Goal: Task Accomplishment & Management: Use online tool/utility

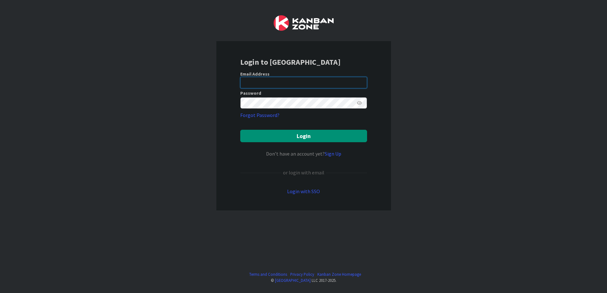
type input "[EMAIL_ADDRESS][DOMAIN_NAME]"
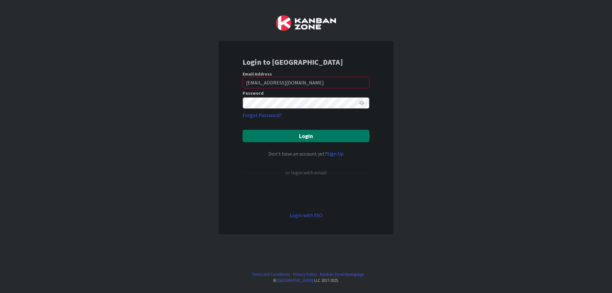
click at [280, 132] on button "Login" at bounding box center [305, 136] width 127 height 12
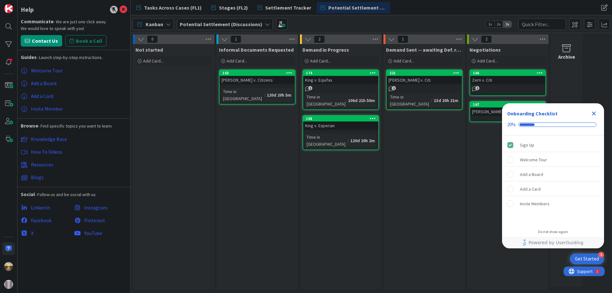
click at [236, 25] on b "Potential Settlement (Discussions)" at bounding box center [221, 24] width 82 height 6
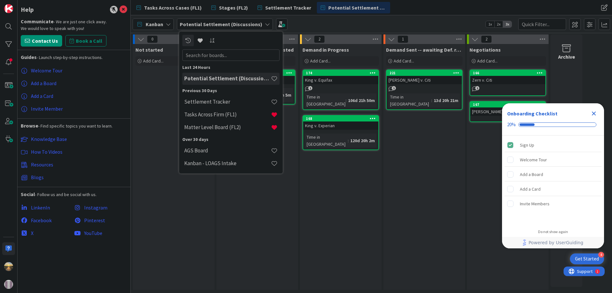
click at [341, 81] on div "King v. Equifax" at bounding box center [340, 80] width 75 height 8
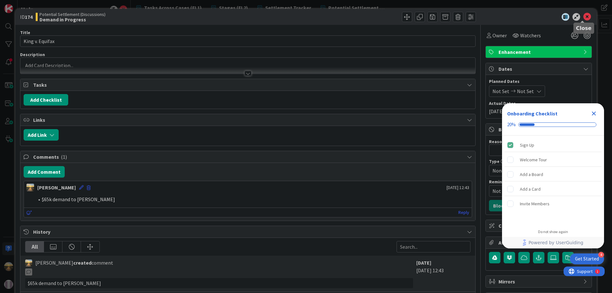
click at [583, 17] on icon at bounding box center [587, 17] width 8 height 8
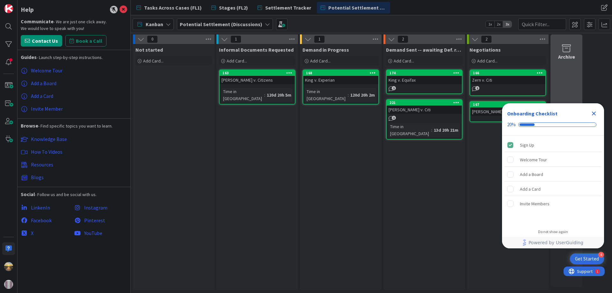
drag, startPoint x: 515, startPoint y: 64, endPoint x: 556, endPoint y: 58, distance: 41.5
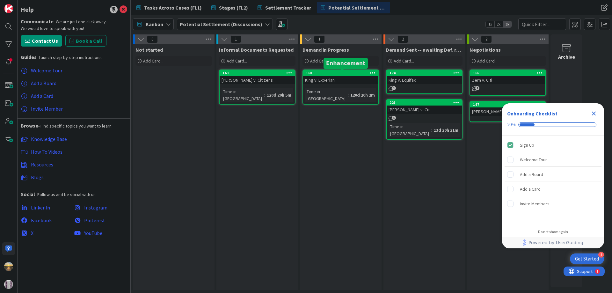
drag, startPoint x: 556, startPoint y: 58, endPoint x: 358, endPoint y: 75, distance: 199.2
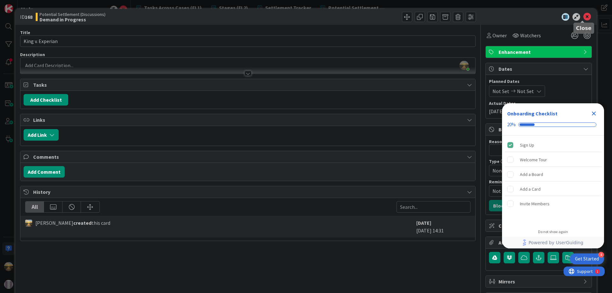
drag, startPoint x: 358, startPoint y: 75, endPoint x: 581, endPoint y: 14, distance: 230.7
click at [583, 14] on icon at bounding box center [587, 17] width 8 height 8
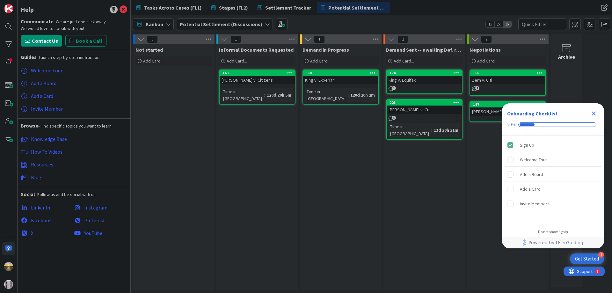
drag, startPoint x: 594, startPoint y: 112, endPoint x: 510, endPoint y: 100, distance: 85.0
click at [594, 113] on icon "Close Checklist" at bounding box center [594, 113] width 4 height 4
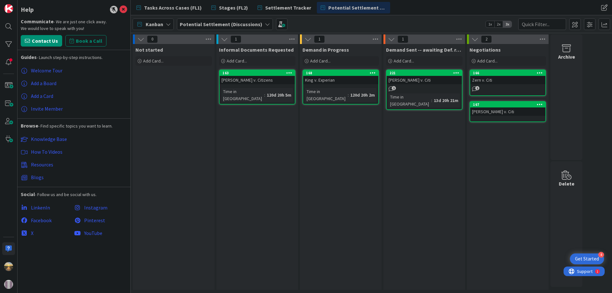
click at [215, 24] on b "Potential Settlement (Discussions)" at bounding box center [221, 24] width 82 height 6
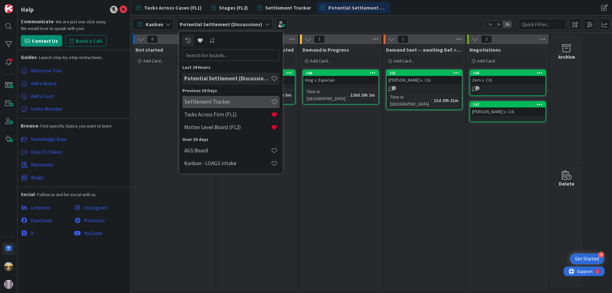
click at [211, 104] on h4 "Settlement Tracker" at bounding box center [227, 101] width 87 height 6
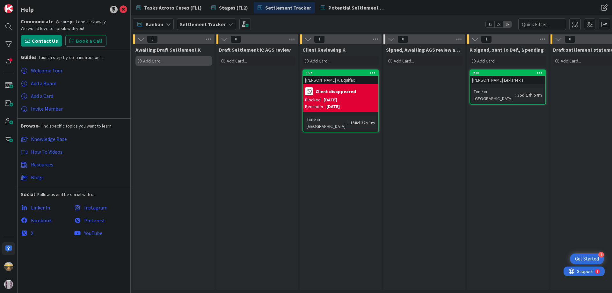
click at [182, 62] on div "Add Card..." at bounding box center [173, 61] width 76 height 10
click at [168, 58] on div "Add Card..." at bounding box center [173, 61] width 76 height 10
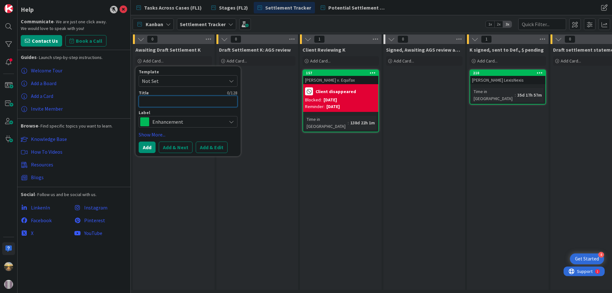
type textarea "x"
type textarea "K"
type textarea "x"
type textarea "Ki"
type textarea "x"
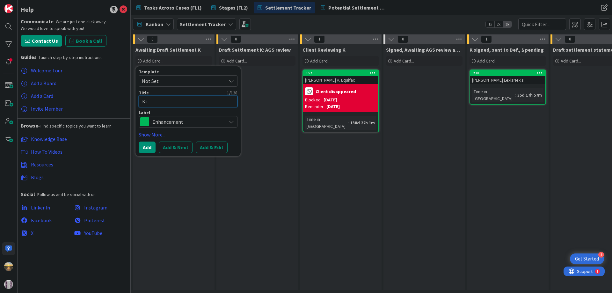
type textarea "Kin"
type textarea "x"
type textarea "King"
type textarea "x"
type textarea "King"
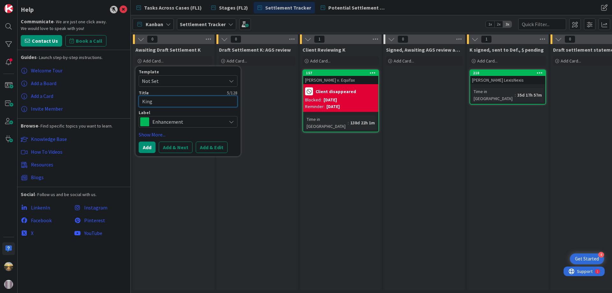
type textarea "x"
type textarea "King v"
type textarea "x"
type textarea "King v."
type textarea "x"
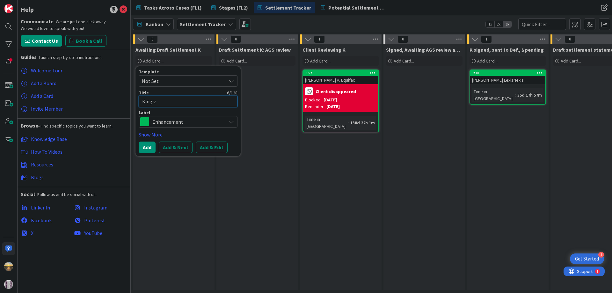
type textarea "King v."
type textarea "x"
type textarea "King v. e"
type textarea "x"
type textarea "King v. eq"
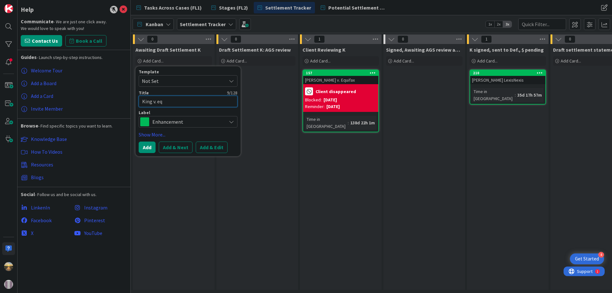
type textarea "x"
type textarea "King v. eq"
paste textarea "Equifax"
type textarea "x"
type textarea "King v. Equifax"
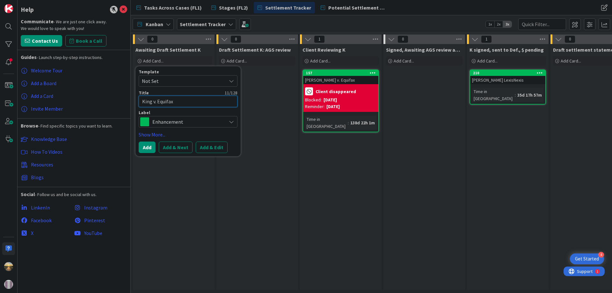
paste textarea
type textarea "x"
type textarea "King v. Equifax"
click at [146, 148] on button "Add" at bounding box center [147, 146] width 17 height 11
click at [146, 148] on div "Awaiting Draft Settlement K Add Card... Template Not Set Title 16 / 128 King v.…" at bounding box center [174, 167] width 82 height 246
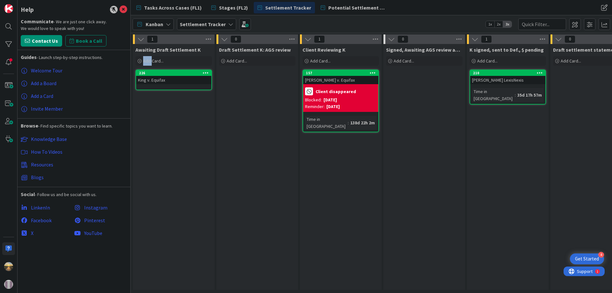
click at [146, 148] on div "Awaiting Draft Settlement K Add Card... Template Not Set Title 0 / 128 Label En…" at bounding box center [174, 167] width 82 height 246
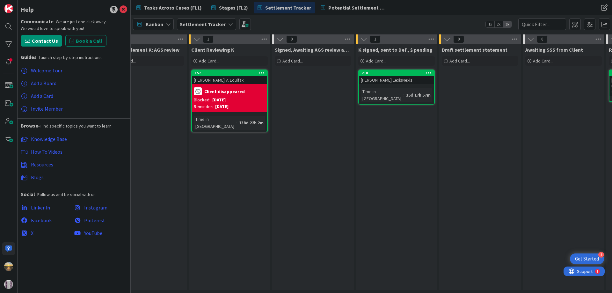
scroll to position [0, 130]
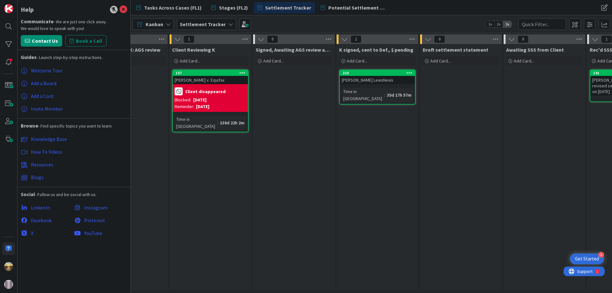
drag, startPoint x: 374, startPoint y: 288, endPoint x: 443, endPoint y: 287, distance: 69.5
click at [443, 287] on div "0 Draft settlement statement Add Card..." at bounding box center [460, 163] width 83 height 258
